Goal: Browse casually: Explore the website without a specific task or goal

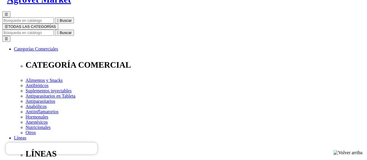
scroll to position [43, 0]
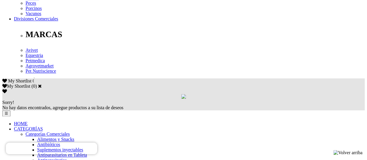
scroll to position [304, 0]
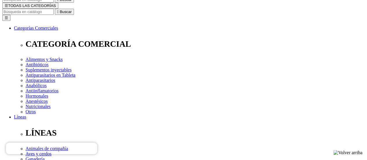
scroll to position [64, 0]
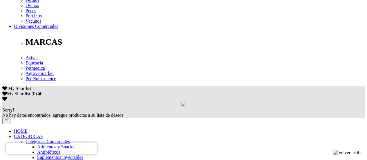
scroll to position [297, 0]
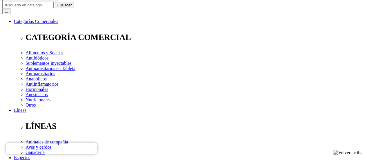
scroll to position [71, 0]
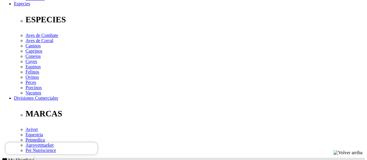
scroll to position [229, 0]
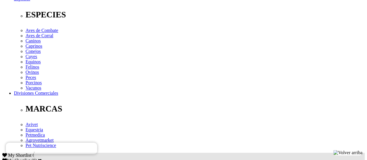
drag, startPoint x: 325, startPoint y: 42, endPoint x: 279, endPoint y: 43, distance: 45.8
copy link "Nutromix® Skin + Coat"
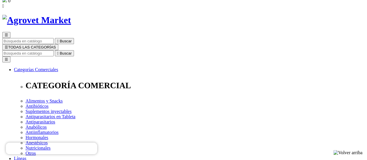
scroll to position [22, 0]
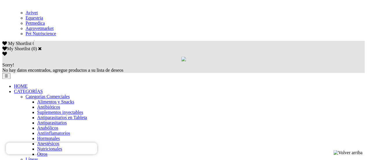
scroll to position [341, 0]
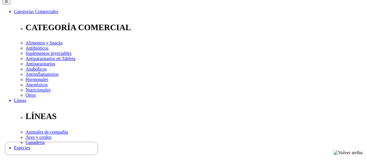
scroll to position [81, 0]
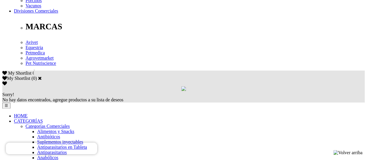
scroll to position [312, 0]
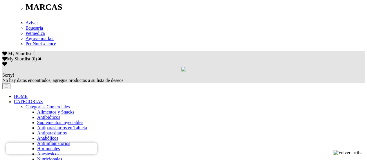
scroll to position [349, 0]
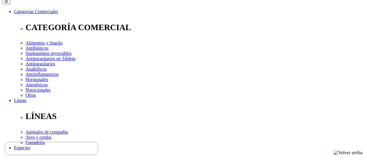
scroll to position [81, 0]
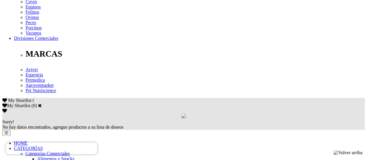
scroll to position [284, 0]
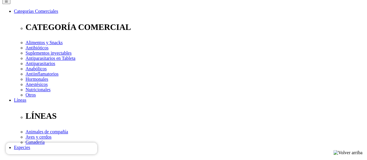
scroll to position [81, 0]
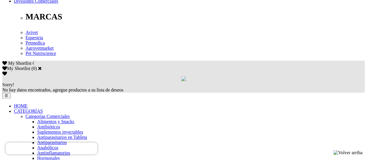
scroll to position [321, 0]
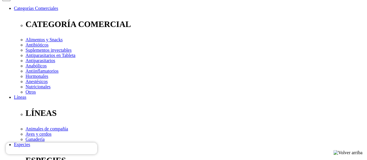
scroll to position [85, 0]
